Goal: Entertainment & Leisure: Consume media (video, audio)

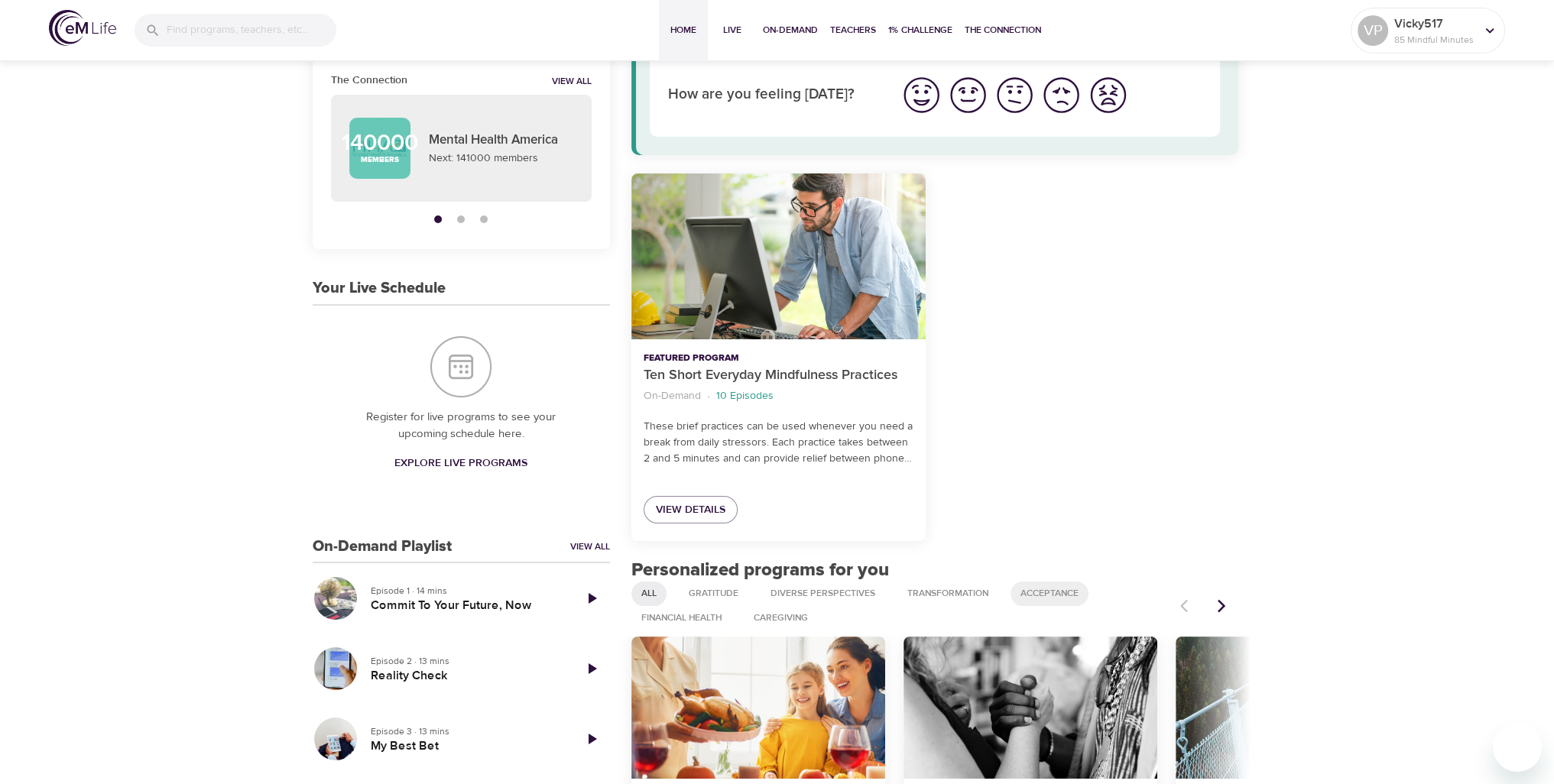
scroll to position [153, 0]
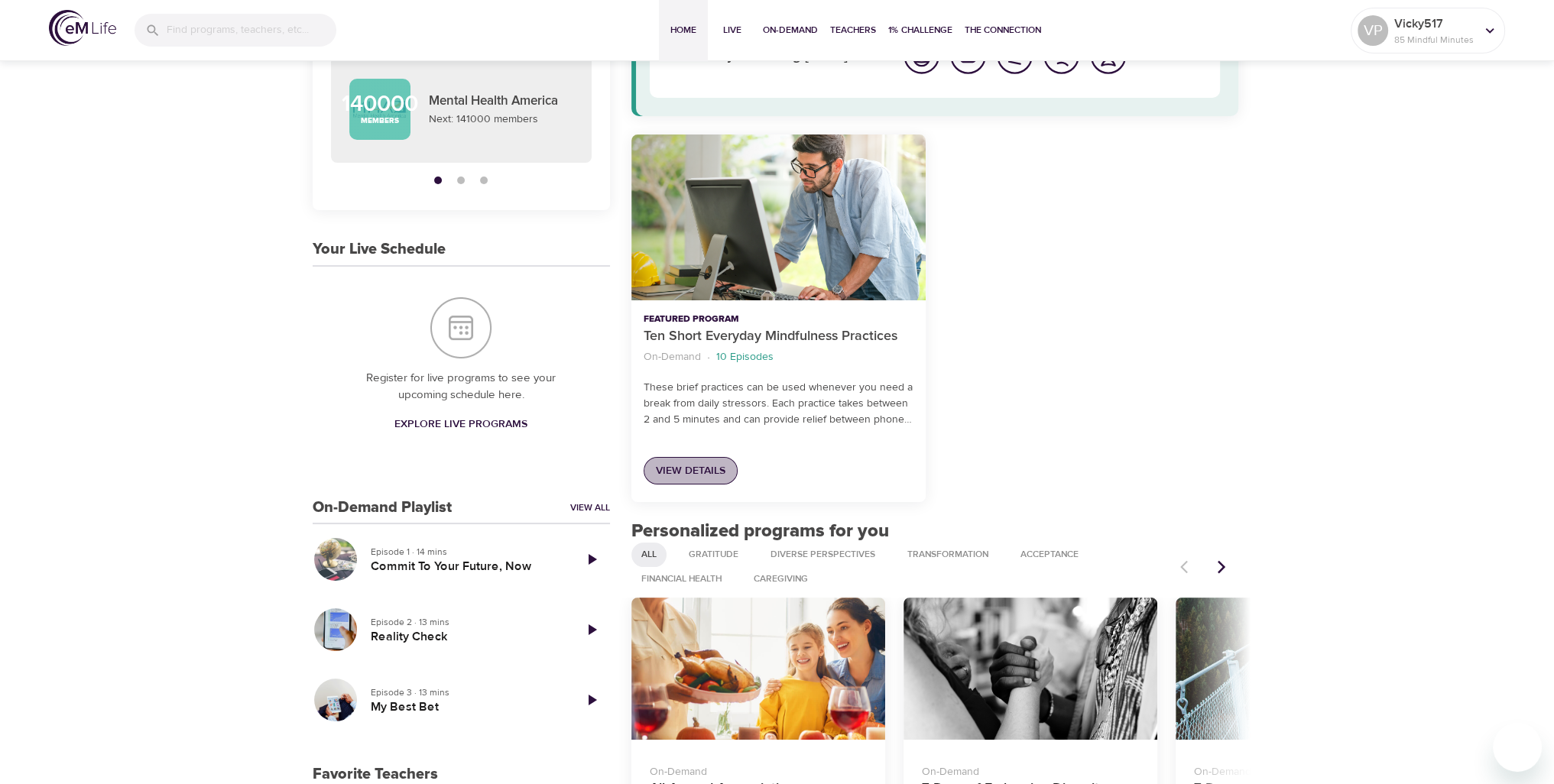
click at [698, 475] on span "View Details" at bounding box center [690, 470] width 69 height 19
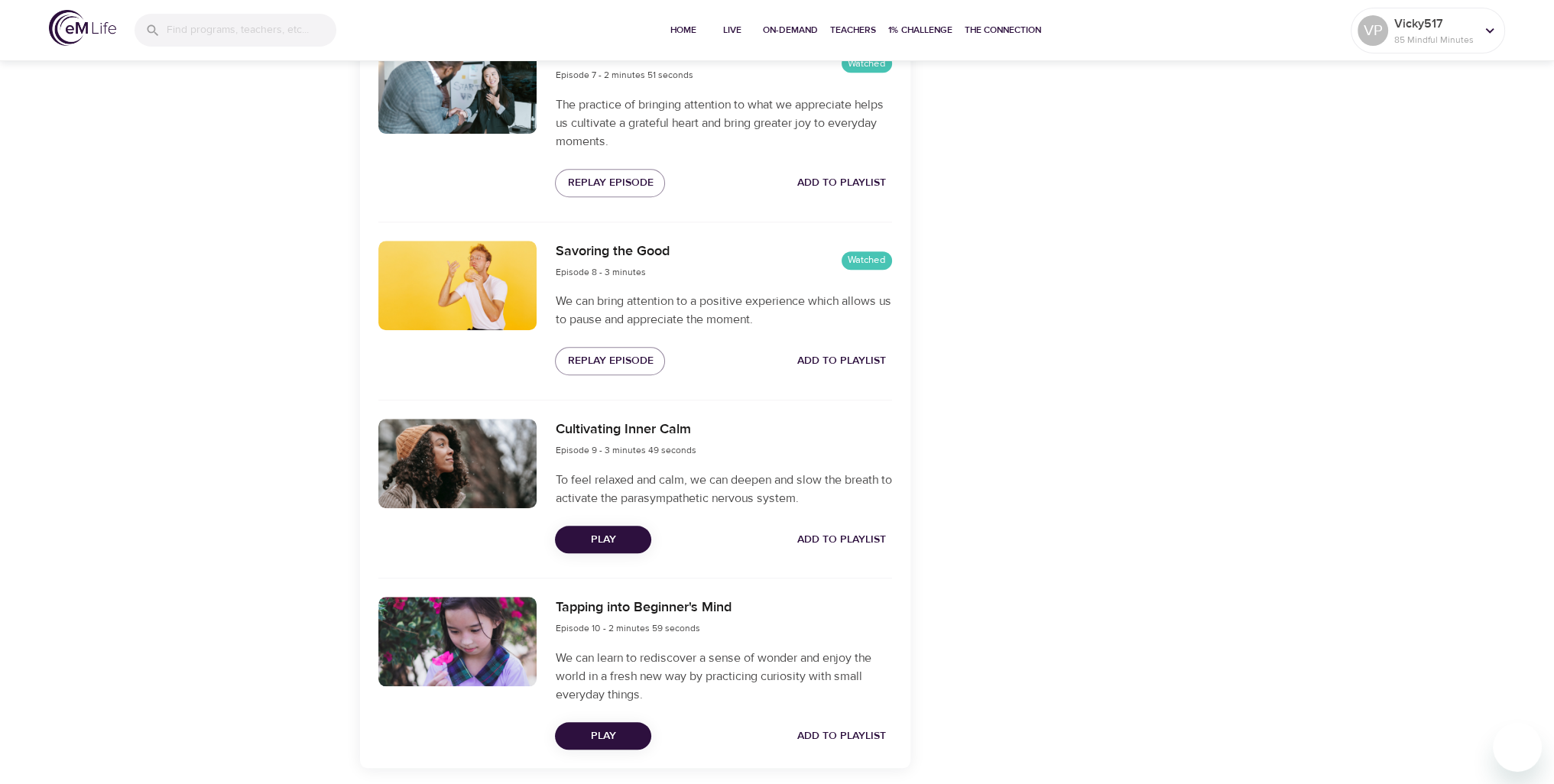
scroll to position [1817, 0]
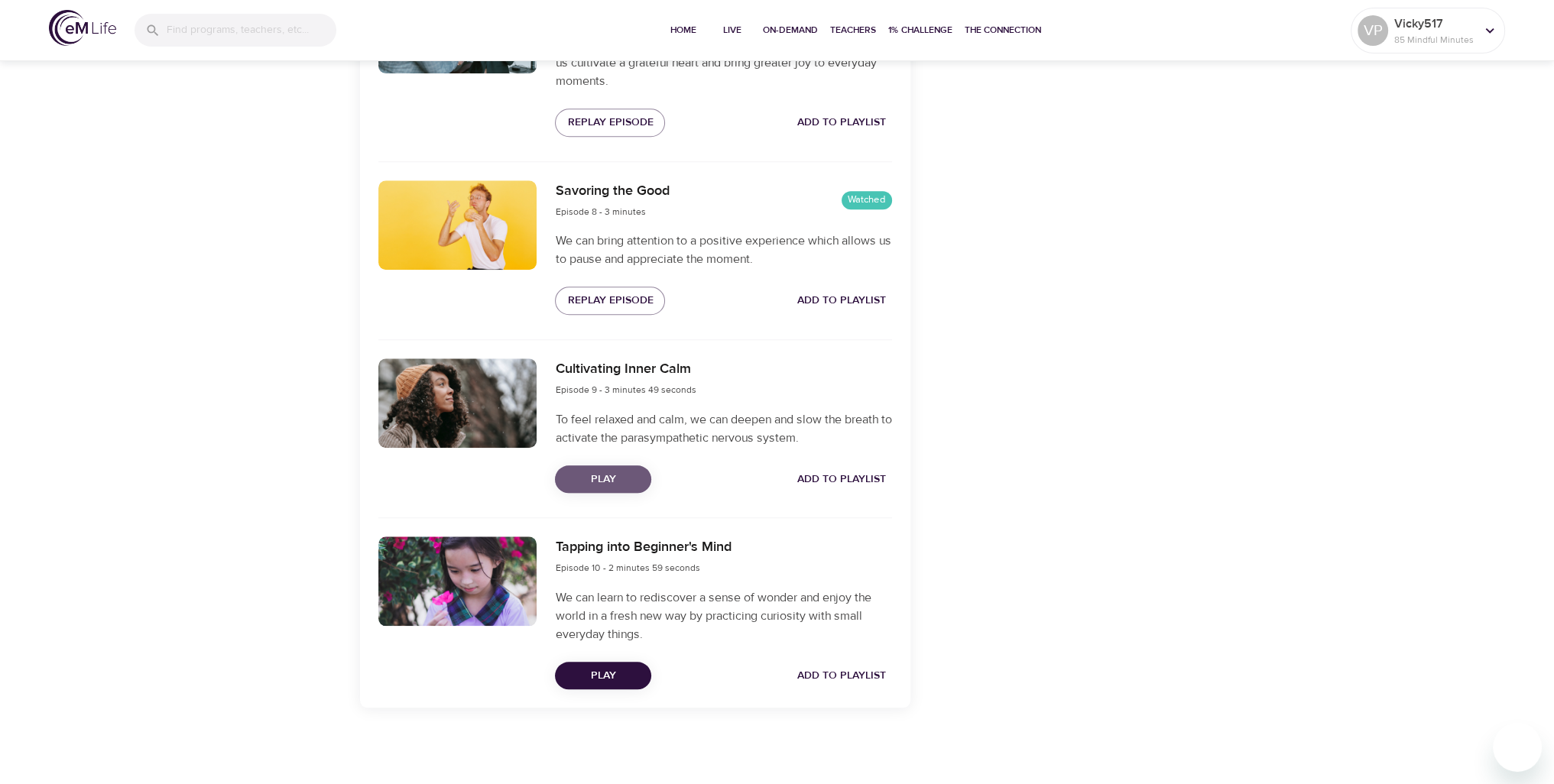
click at [604, 476] on span "Play" at bounding box center [604, 480] width 72 height 19
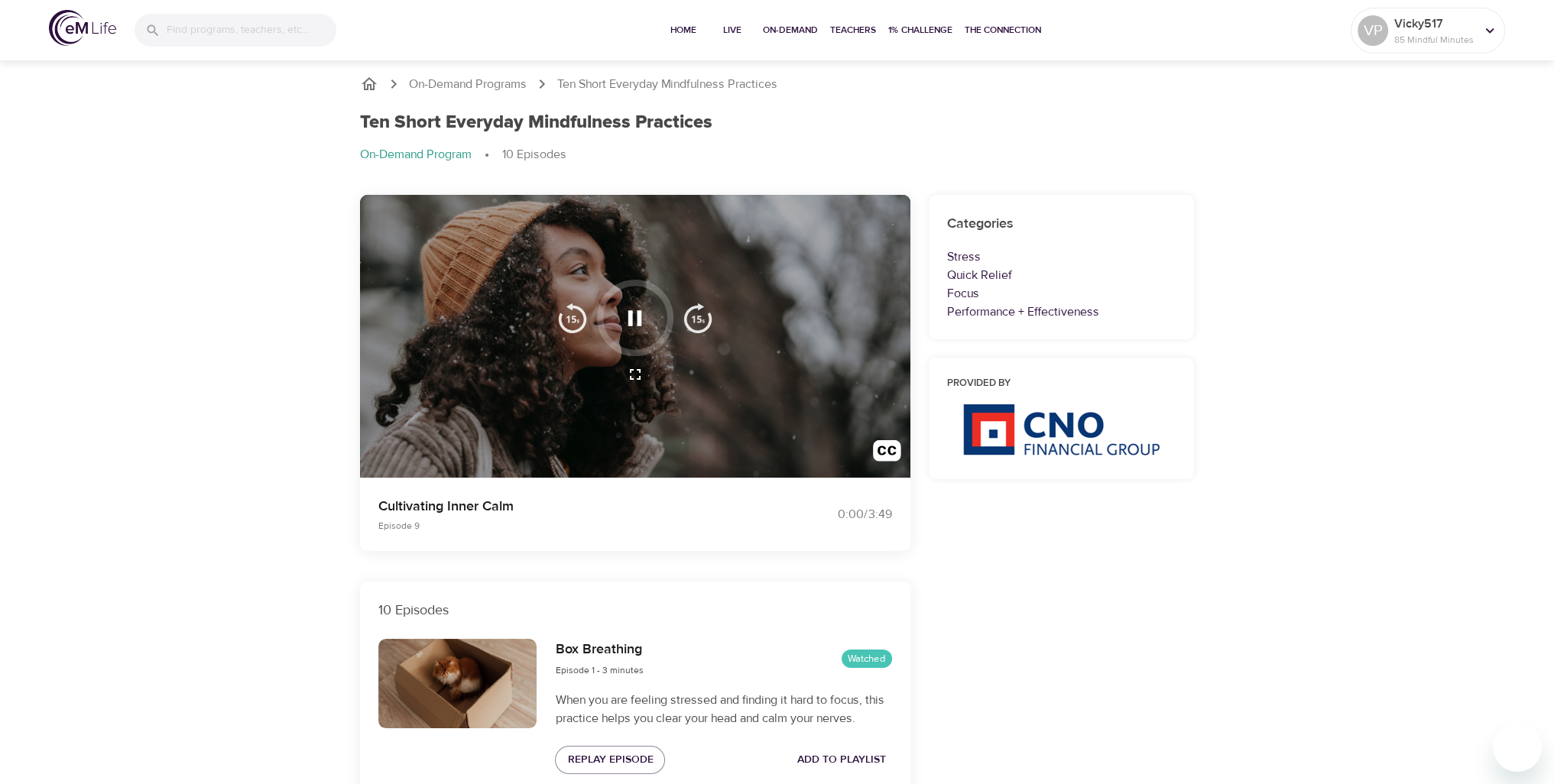
scroll to position [0, 0]
